Goal: Transaction & Acquisition: Download file/media

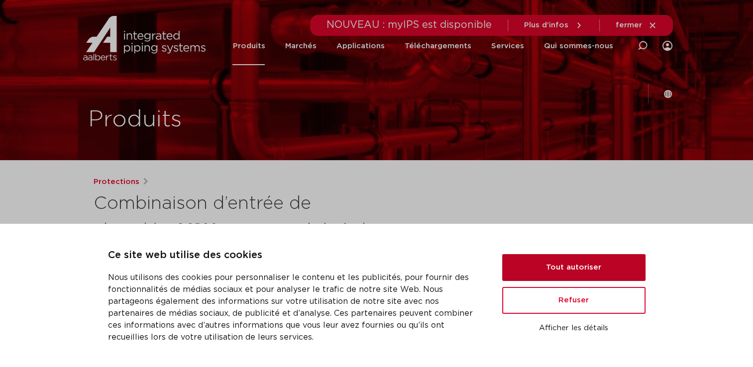
click at [591, 267] on button "Tout autoriser" at bounding box center [573, 267] width 143 height 27
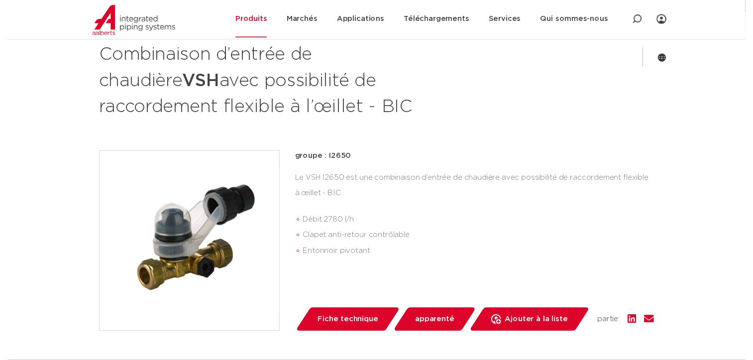
scroll to position [199, 0]
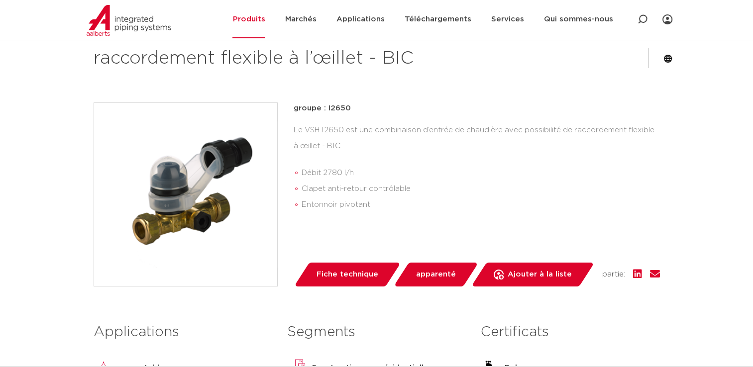
click at [360, 275] on span "Fiche technique" at bounding box center [348, 275] width 62 height 16
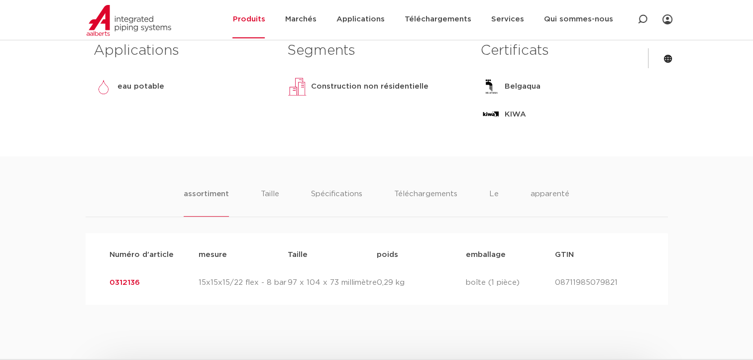
scroll to position [597, 0]
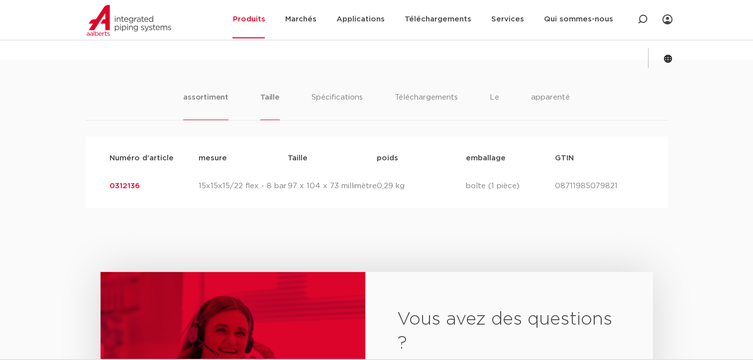
click at [267, 98] on li "Taille" at bounding box center [269, 106] width 19 height 28
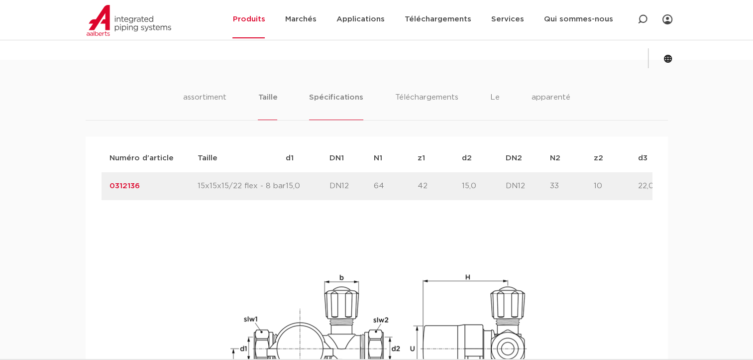
click at [338, 98] on li "Spécifications" at bounding box center [336, 106] width 54 height 28
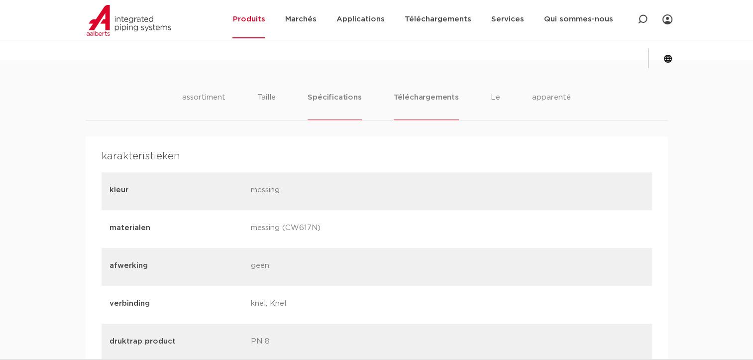
click at [405, 97] on li "Téléchargements" at bounding box center [426, 106] width 65 height 28
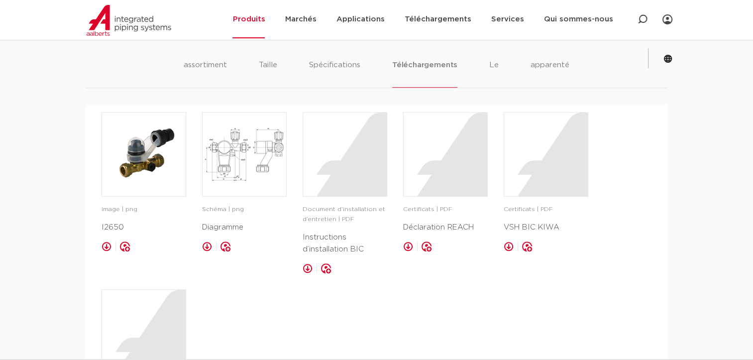
scroll to position [647, 0]
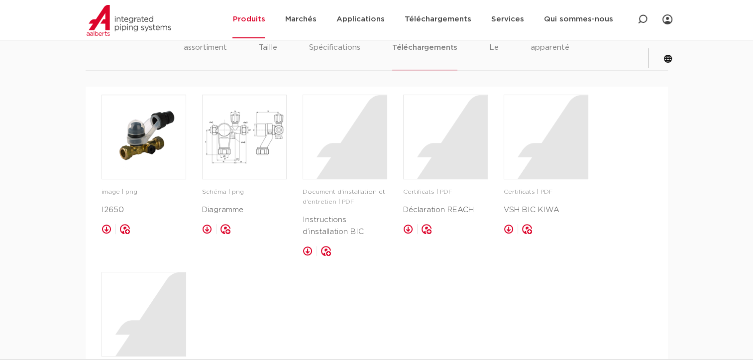
click at [104, 228] on link at bounding box center [107, 229] width 10 height 10
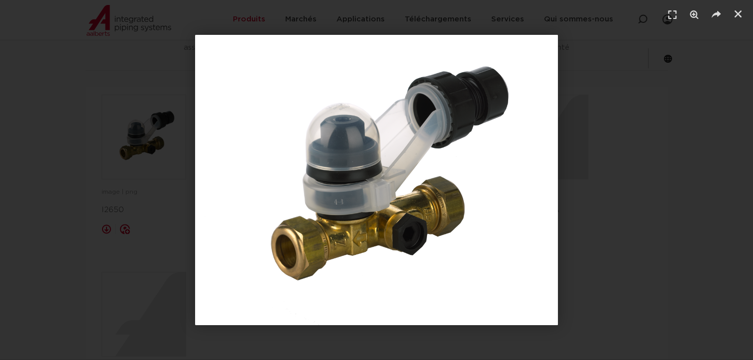
click at [51, 277] on div "1 / 1" at bounding box center [376, 180] width 683 height 290
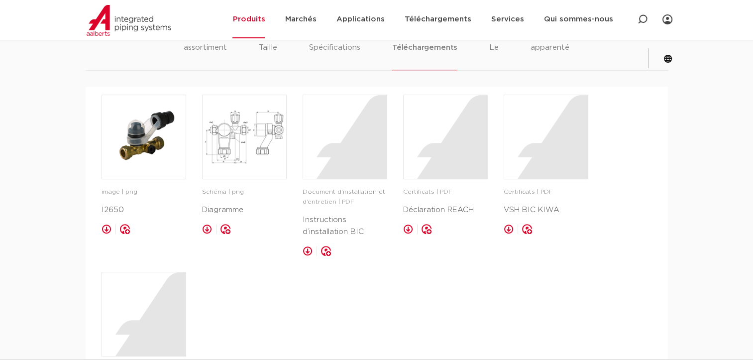
click at [200, 231] on div "image | png I2650 enregistrer dans mon IPS Schéma | png Diagramme" at bounding box center [377, 253] width 551 height 317
click at [205, 231] on link at bounding box center [207, 229] width 10 height 10
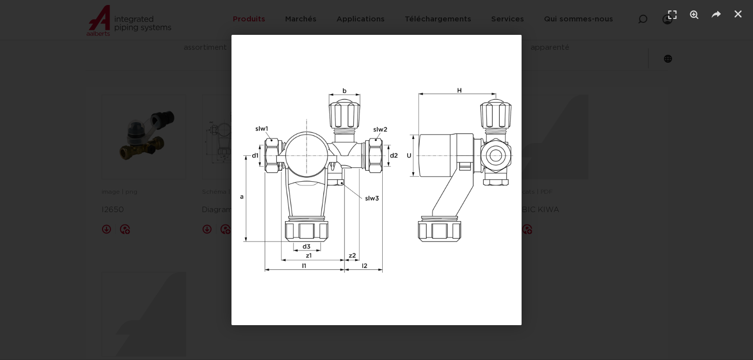
click at [120, 245] on div "1 / 1" at bounding box center [376, 180] width 683 height 290
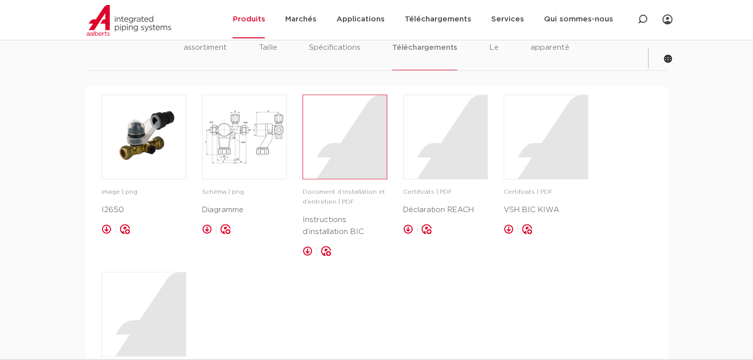
click at [341, 163] on div at bounding box center [345, 137] width 84 height 84
click at [453, 152] on div at bounding box center [446, 137] width 84 height 84
click at [516, 147] on div at bounding box center [546, 137] width 84 height 84
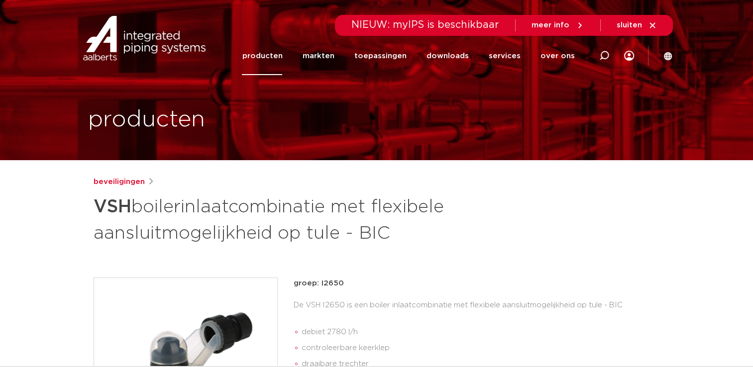
click at [669, 54] on icon at bounding box center [668, 56] width 8 height 8
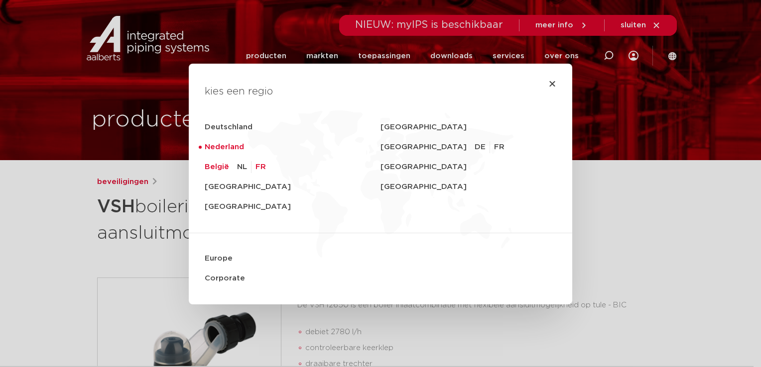
click at [260, 167] on link "FR" at bounding box center [260, 167] width 10 height 12
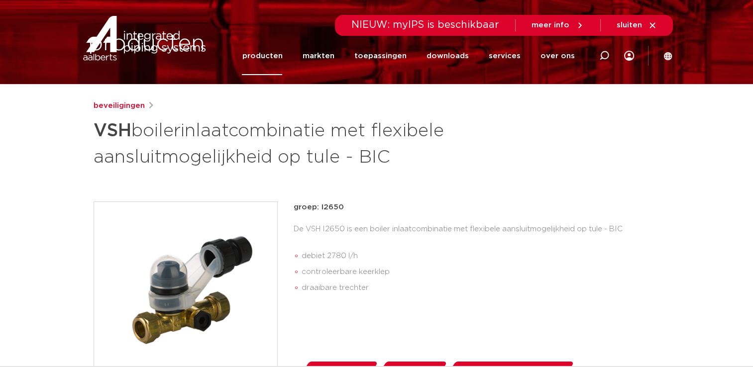
scroll to position [149, 0]
